Goal: Task Accomplishment & Management: Manage account settings

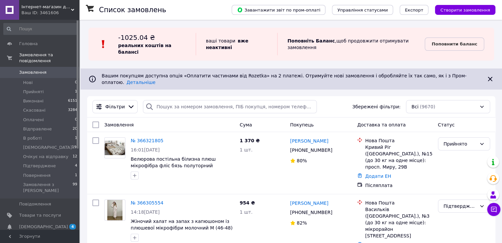
click at [146, 96] on div "Фільтри Збережені фільтри: Всі (9670)" at bounding box center [291, 106] width 408 height 21
click at [154, 138] on link "№ 366321805" at bounding box center [147, 140] width 33 height 5
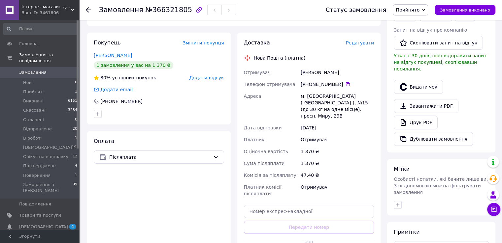
scroll to position [165, 0]
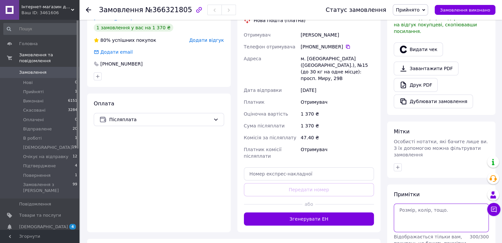
click at [432, 204] on textarea at bounding box center [441, 218] width 95 height 28
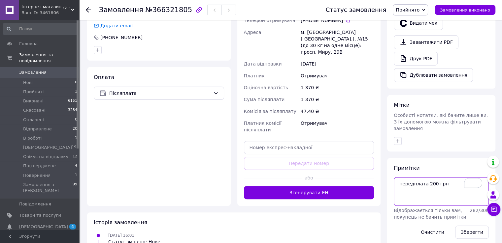
scroll to position [209, 0]
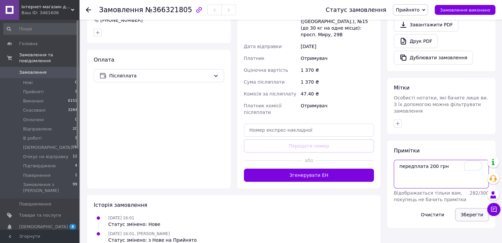
type textarea "передплата 200 грн"
click at [467, 208] on button "Зберегти" at bounding box center [472, 214] width 34 height 13
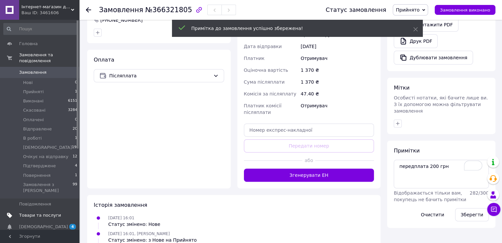
click at [54, 213] on span "Товари та послуги" at bounding box center [40, 216] width 42 height 6
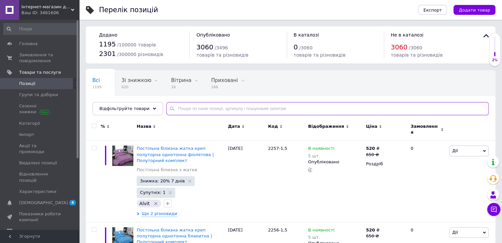
click at [181, 113] on input "text" at bounding box center [327, 108] width 322 height 13
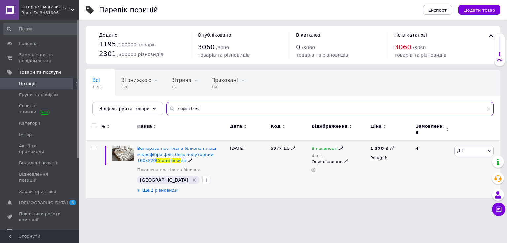
type input "серця беж"
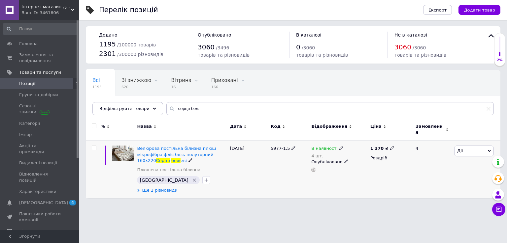
click at [158, 188] on span "Ще 2 різновиди" at bounding box center [160, 191] width 36 height 6
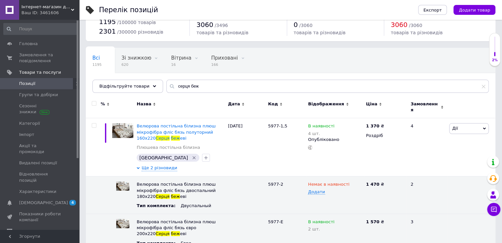
scroll to position [33, 0]
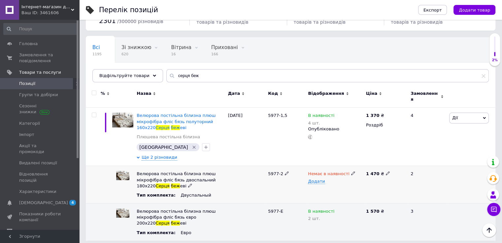
click at [351, 172] on icon at bounding box center [353, 174] width 4 height 4
click at [348, 182] on li "В наявності" at bounding box center [333, 186] width 57 height 9
click at [317, 179] on span "Додати" at bounding box center [316, 181] width 17 height 5
type input "2"
click at [42, 13] on div "Ваш ID: 3461606" at bounding box center [50, 13] width 58 height 6
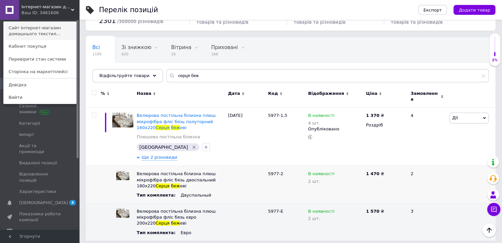
click at [46, 32] on link "Сайт Інтернет-магазин домашнього текстил..." at bounding box center [40, 31] width 73 height 18
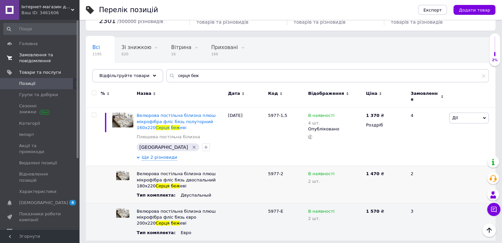
click at [11, 56] on icon at bounding box center [9, 57] width 5 height 5
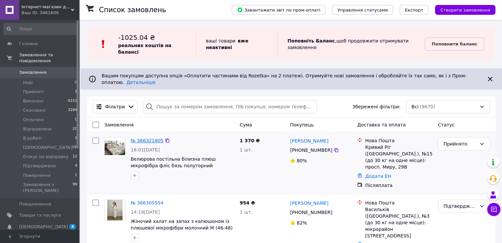
click at [142, 138] on link "№ 366321805" at bounding box center [147, 140] width 33 height 5
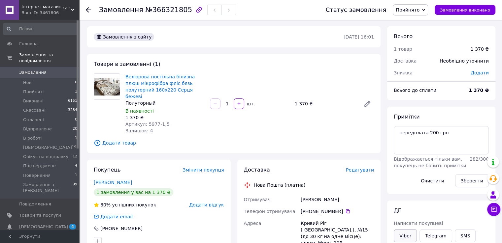
click at [408, 234] on link "Viber" at bounding box center [405, 236] width 23 height 13
drag, startPoint x: 338, startPoint y: 206, endPoint x: 343, endPoint y: 206, distance: 5.0
click at [339, 208] on div "+380 96 193 96 67" at bounding box center [337, 211] width 73 height 7
click at [345, 209] on icon at bounding box center [347, 211] width 5 height 5
click at [403, 232] on link "Viber" at bounding box center [405, 236] width 23 height 13
